Goal: Information Seeking & Learning: Learn about a topic

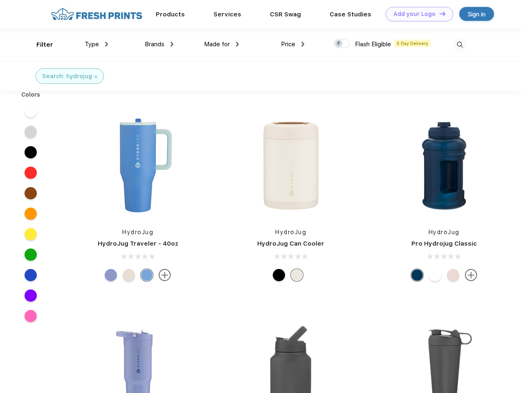
click at [417, 14] on link "Add your Logo Design Tool" at bounding box center [420, 14] width 68 height 14
click at [0, 0] on div "Design Tool" at bounding box center [0, 0] width 0 height 0
click at [439, 14] on link "Add your Logo Design Tool" at bounding box center [420, 14] width 68 height 14
click at [39, 45] on div "Filter" at bounding box center [44, 44] width 17 height 9
click at [97, 44] on span "Type" at bounding box center [92, 44] width 14 height 7
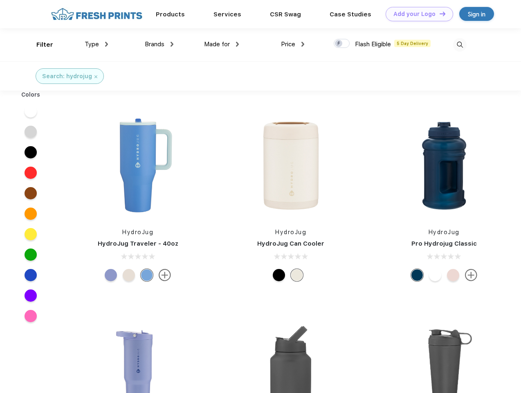
click at [159, 44] on span "Brands" at bounding box center [155, 44] width 20 height 7
click at [222, 44] on span "Made for" at bounding box center [217, 44] width 26 height 7
click at [293, 44] on span "Price" at bounding box center [288, 44] width 14 height 7
click at [342, 44] on div at bounding box center [342, 43] width 16 height 9
click at [339, 44] on input "checkbox" at bounding box center [336, 40] width 5 height 5
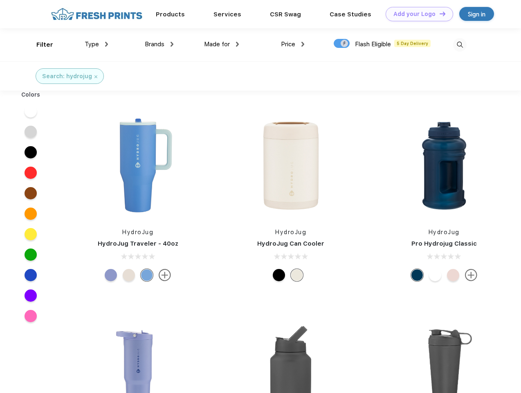
click at [460, 45] on img at bounding box center [460, 45] width 14 height 14
